Goal: Task Accomplishment & Management: Complete application form

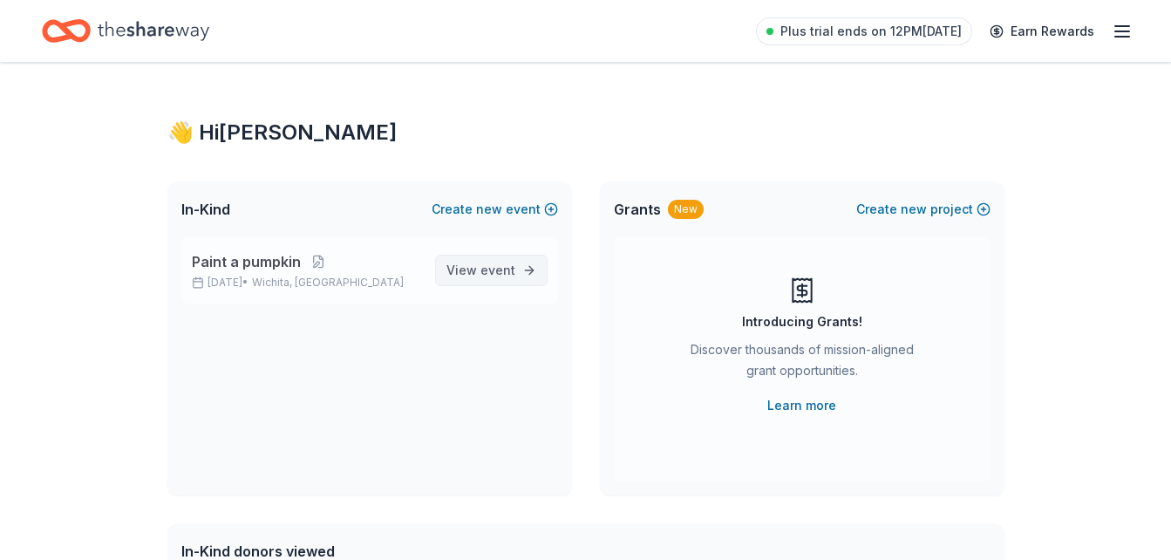
click at [494, 268] on span "event" at bounding box center [498, 269] width 35 height 15
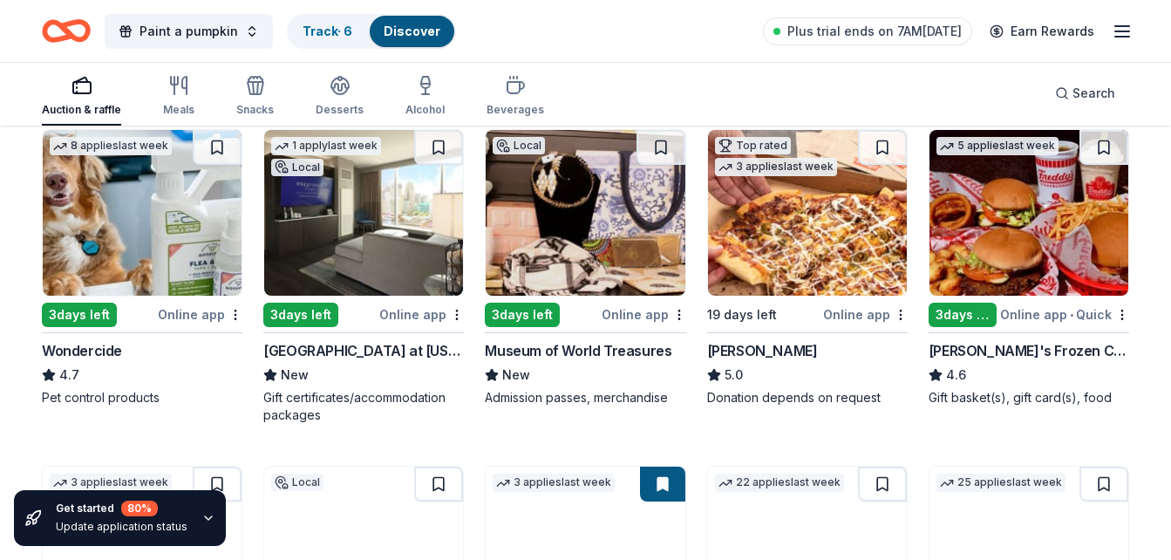
scroll to position [868, 0]
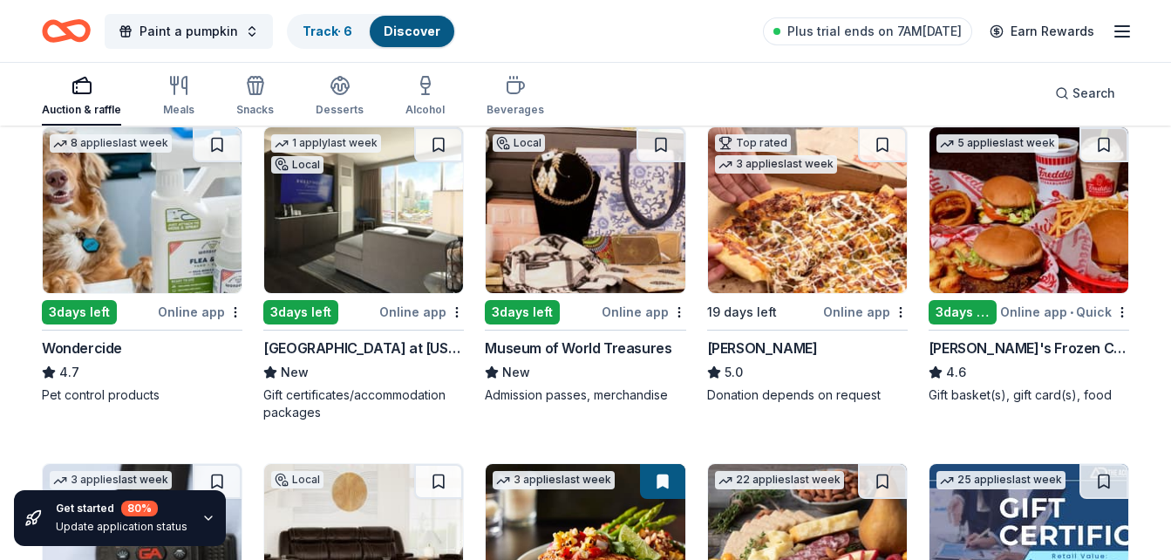
click at [771, 234] on img at bounding box center [807, 210] width 199 height 166
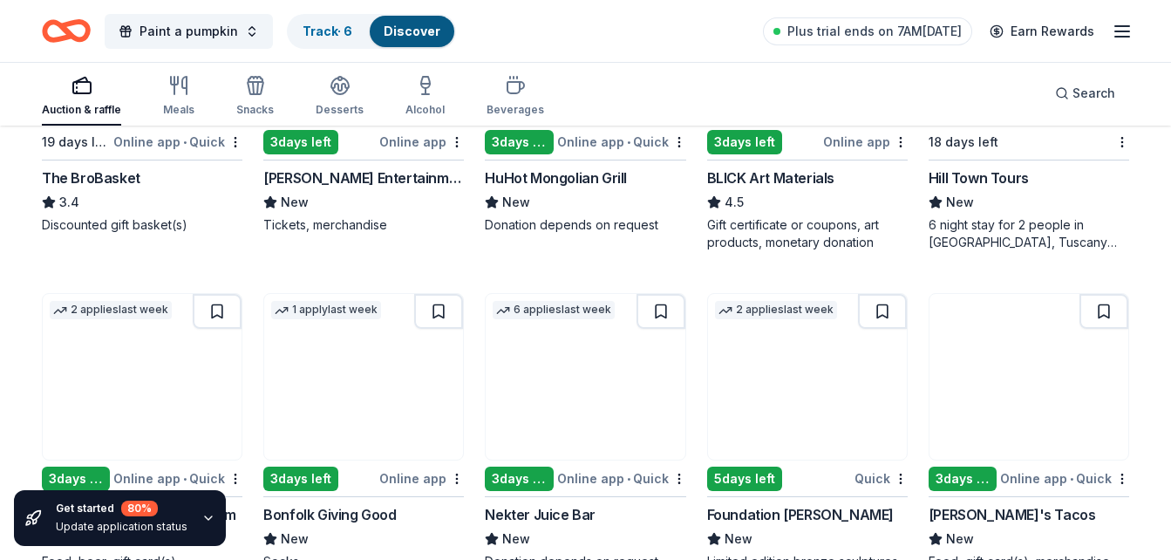
scroll to position [3127, 0]
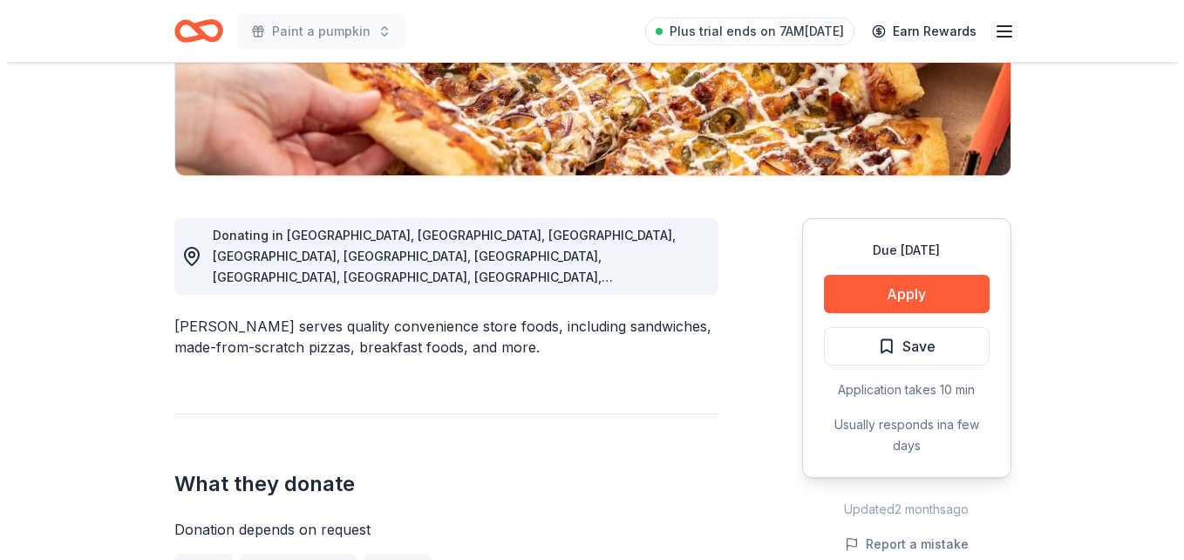
scroll to position [364, 0]
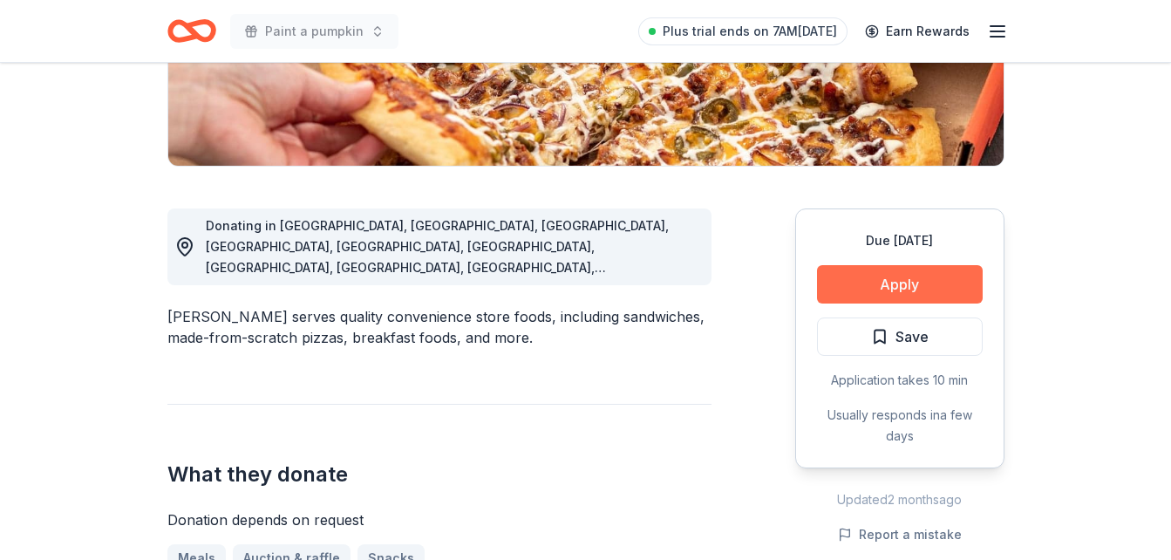
click at [917, 290] on button "Apply" at bounding box center [900, 284] width 166 height 38
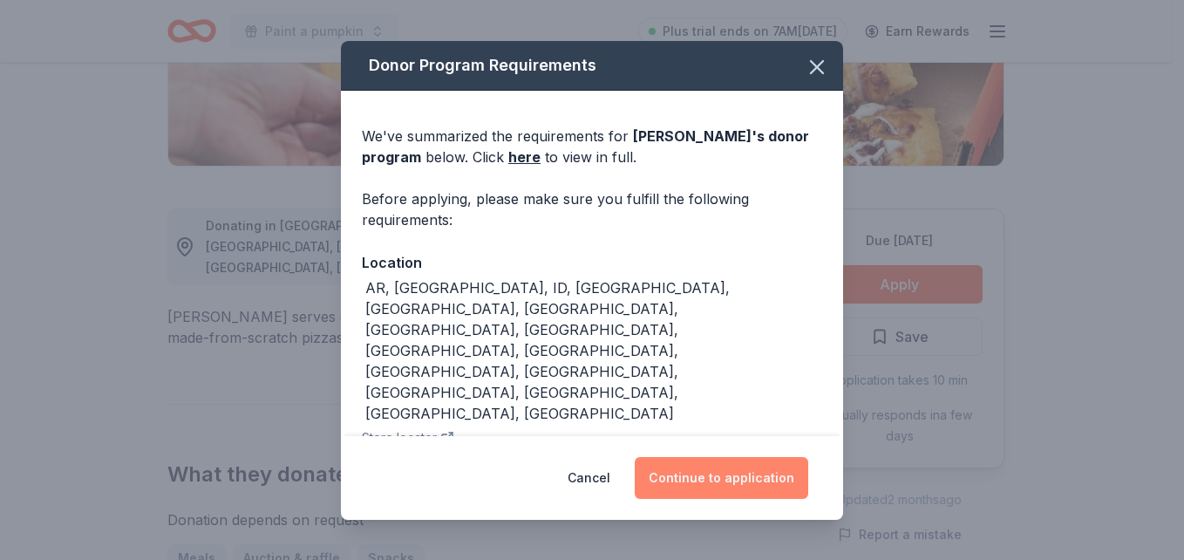
click at [738, 472] on button "Continue to application" at bounding box center [722, 478] width 174 height 42
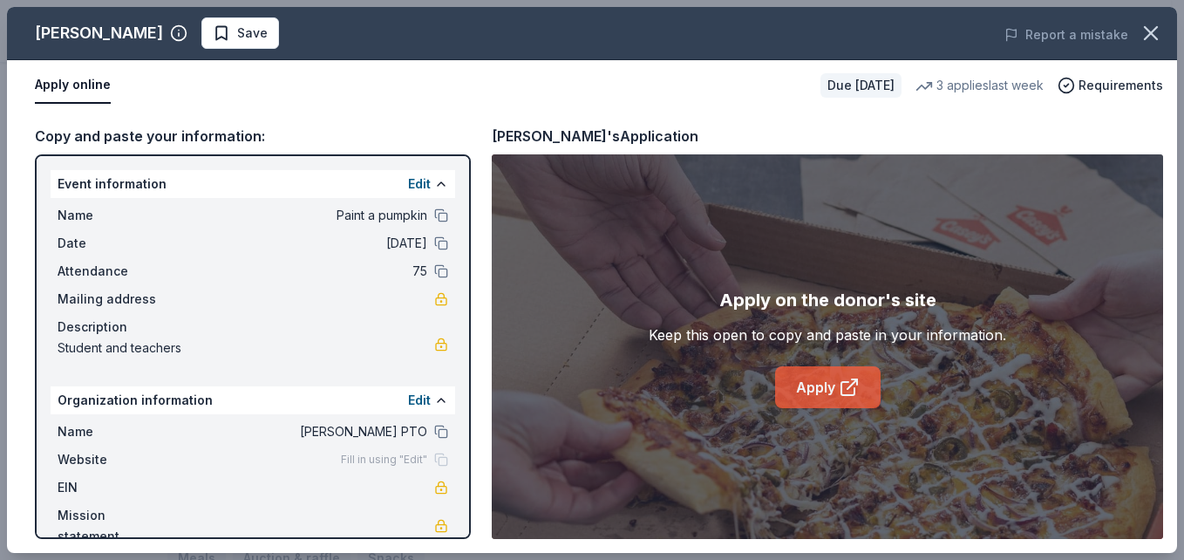
click at [807, 382] on link "Apply" at bounding box center [828, 387] width 106 height 42
